Goal: Navigation & Orientation: Find specific page/section

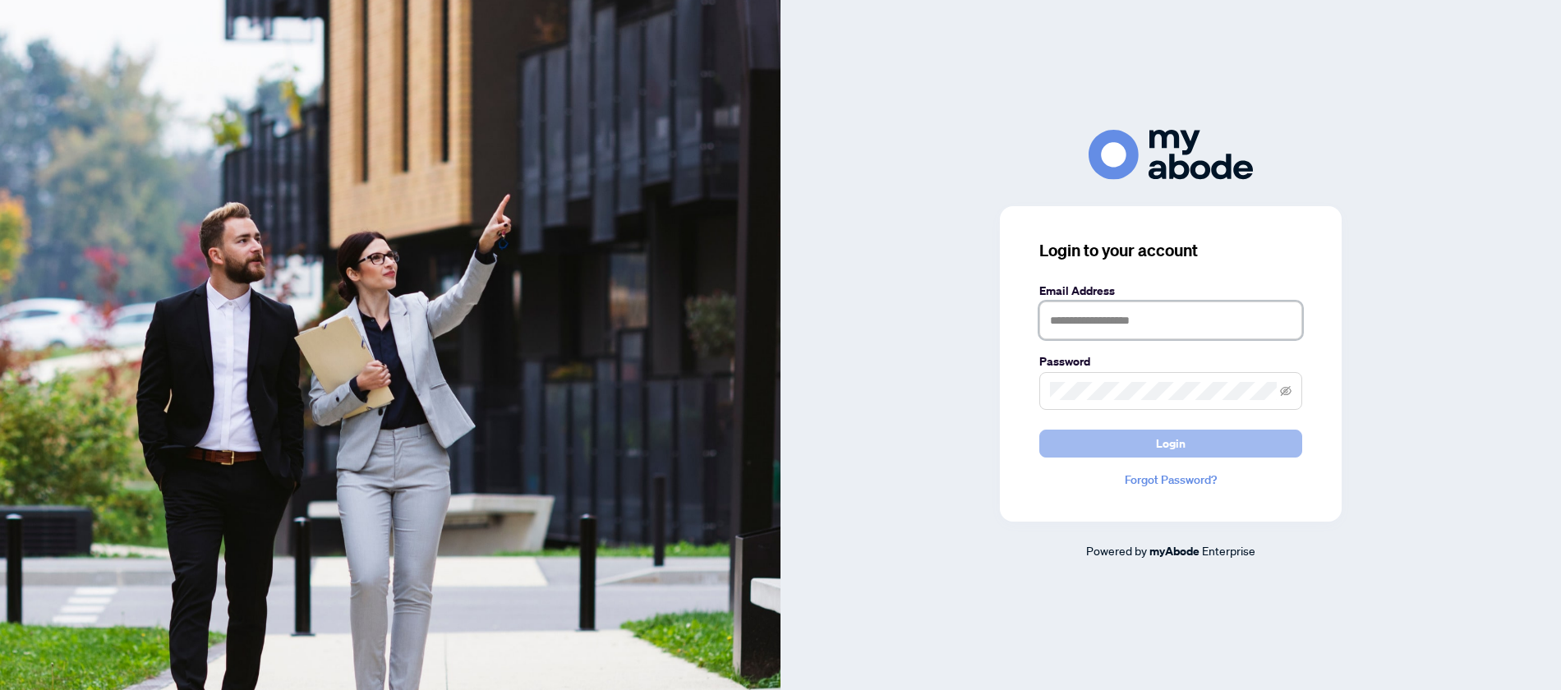
type input "**********"
click at [1137, 442] on button "Login" at bounding box center [1171, 444] width 263 height 28
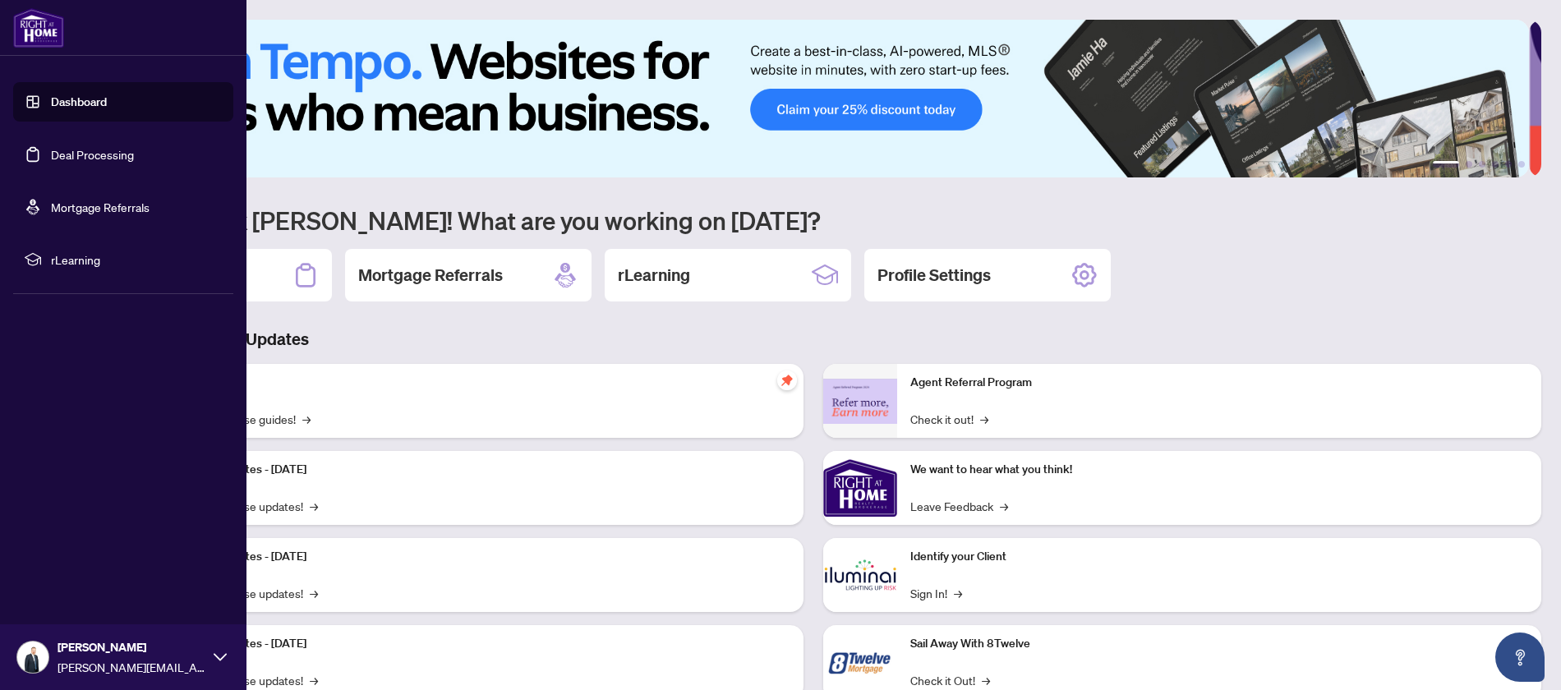
click at [99, 100] on link "Dashboard" at bounding box center [79, 102] width 56 height 15
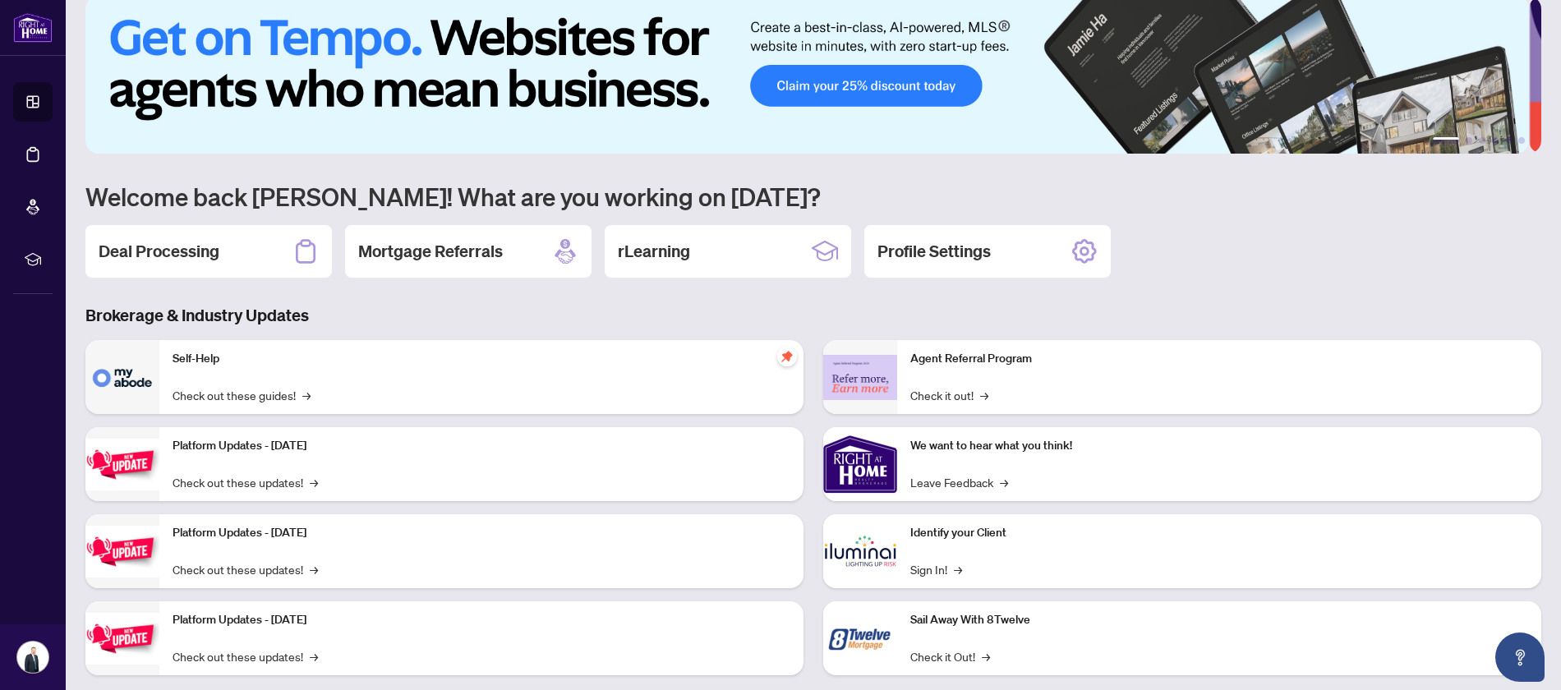
scroll to position [53, 0]
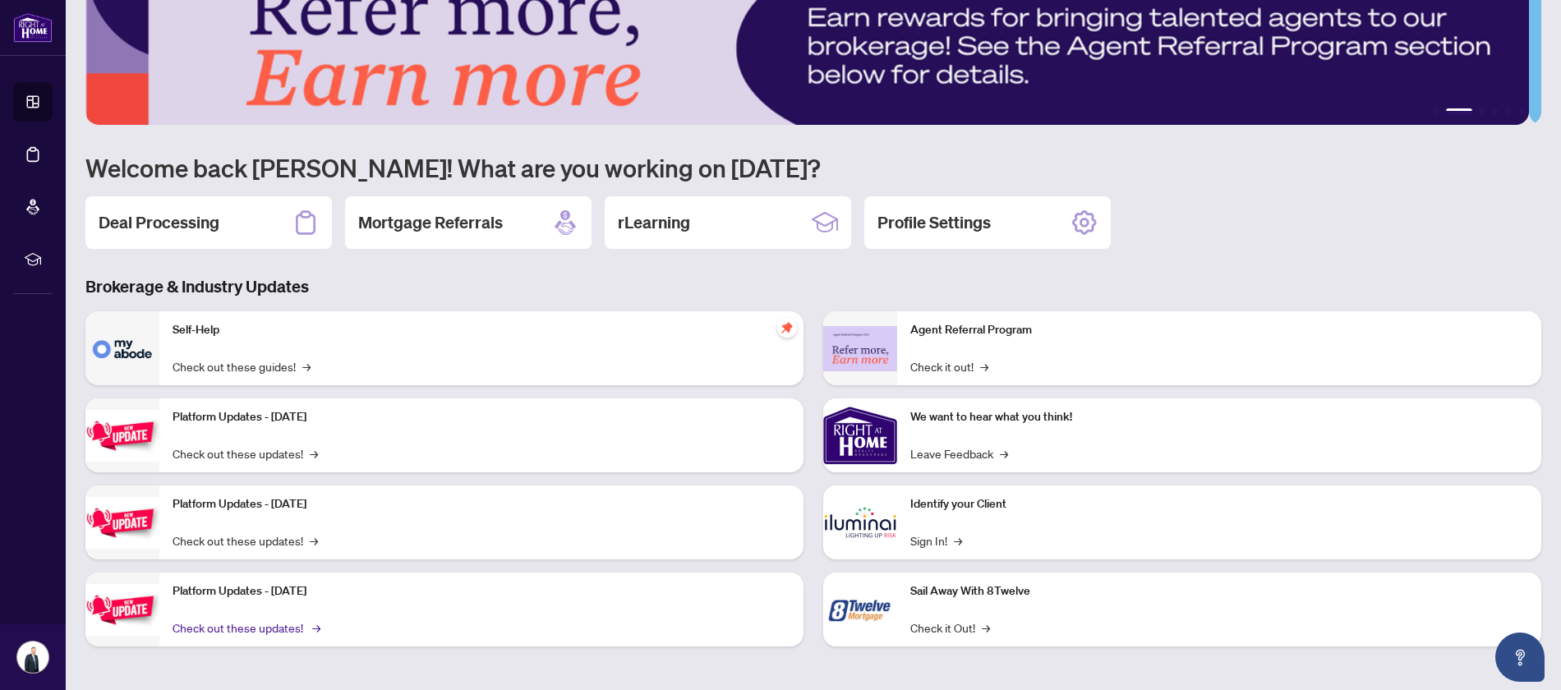
click at [265, 625] on link "Check out these updates! →" at bounding box center [245, 628] width 145 height 18
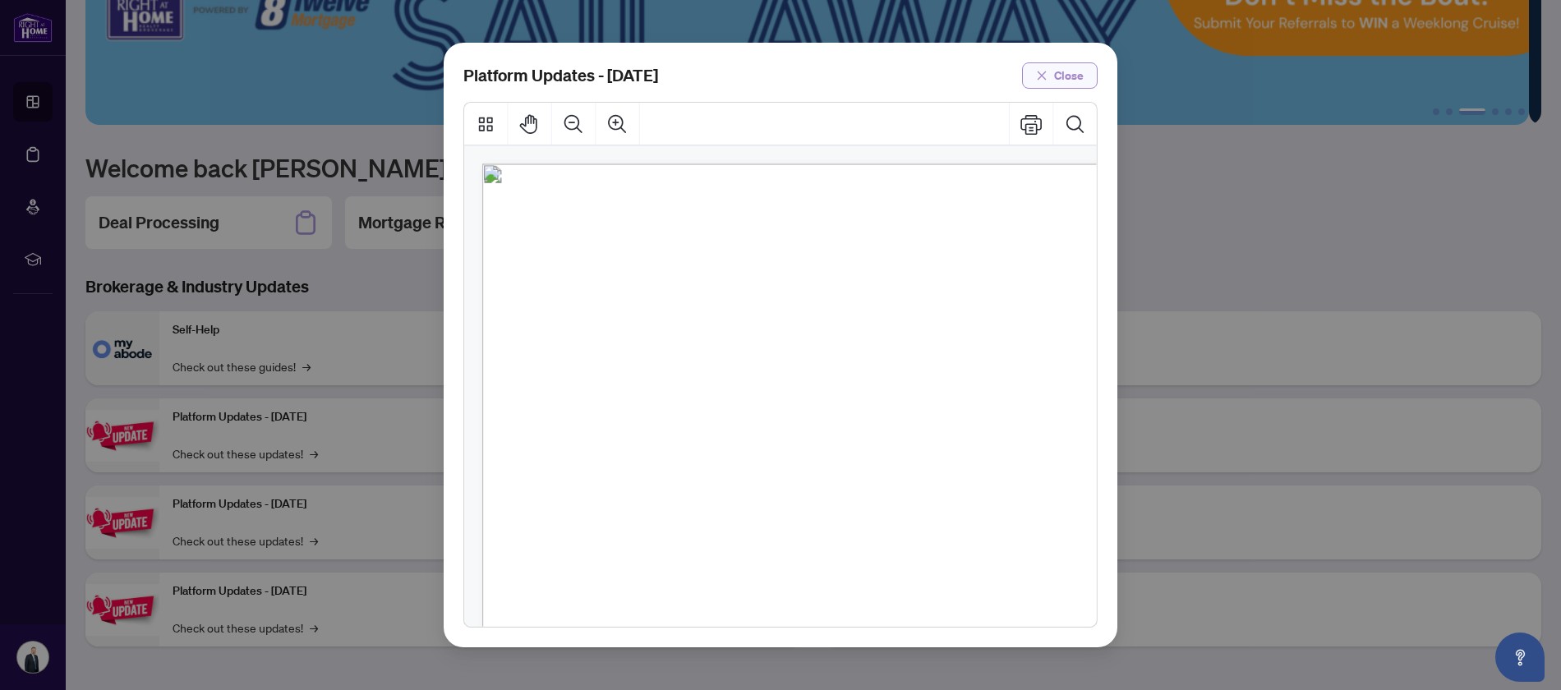
click at [1057, 80] on span "Close" at bounding box center [1069, 75] width 30 height 26
